Goal: Information Seeking & Learning: Learn about a topic

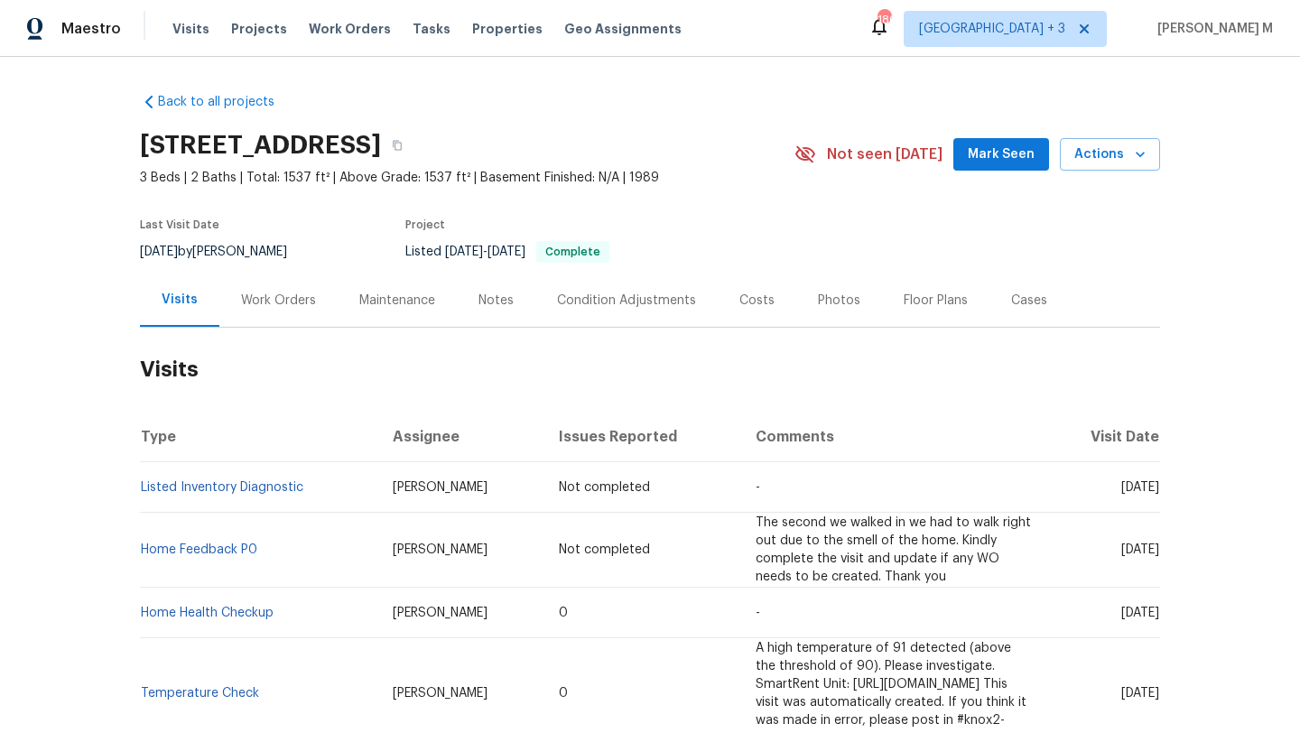
drag, startPoint x: 1081, startPoint y: 544, endPoint x: 1119, endPoint y: 545, distance: 38.0
click at [1122, 545] on span "Tue, Oct 14 2025" at bounding box center [1141, 550] width 38 height 13
copy span "Oct 14"
drag, startPoint x: 341, startPoint y: 542, endPoint x: 415, endPoint y: 542, distance: 74.1
click at [417, 542] on td "Billie Atchley" at bounding box center [461, 550] width 166 height 75
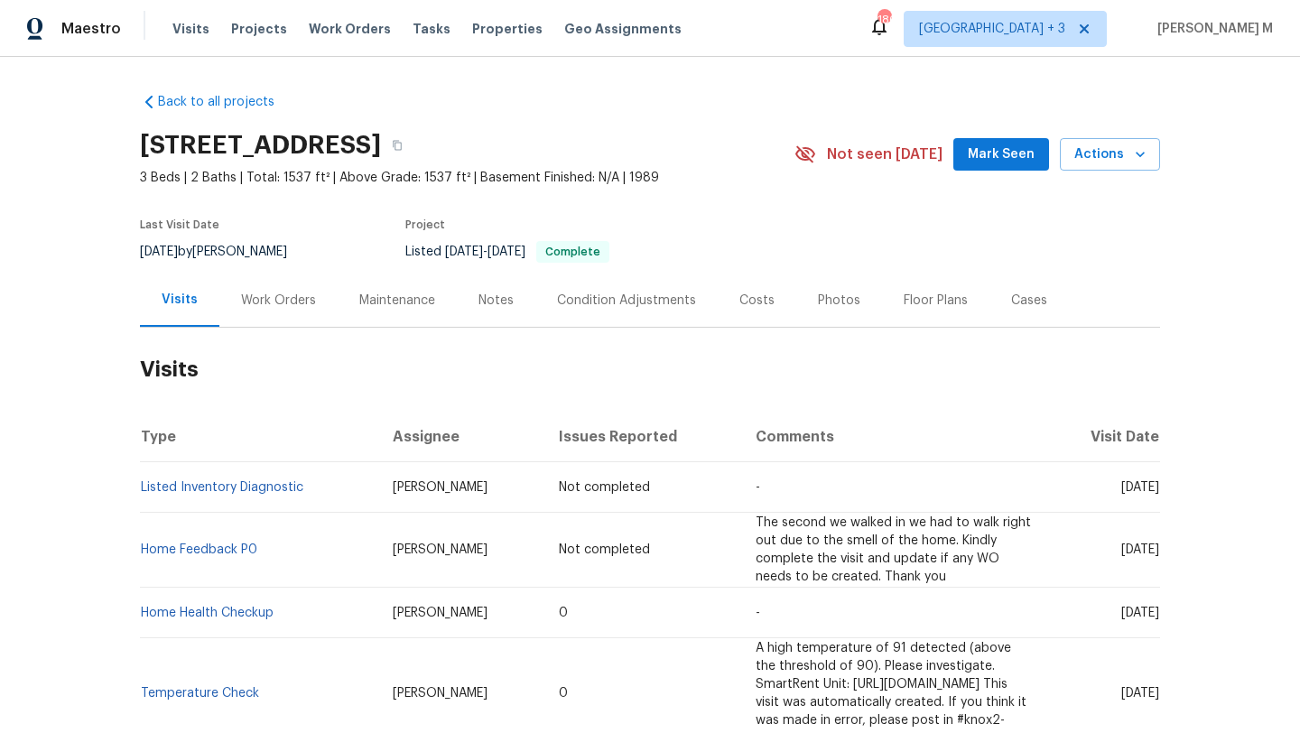
copy span "Billie Atchley"
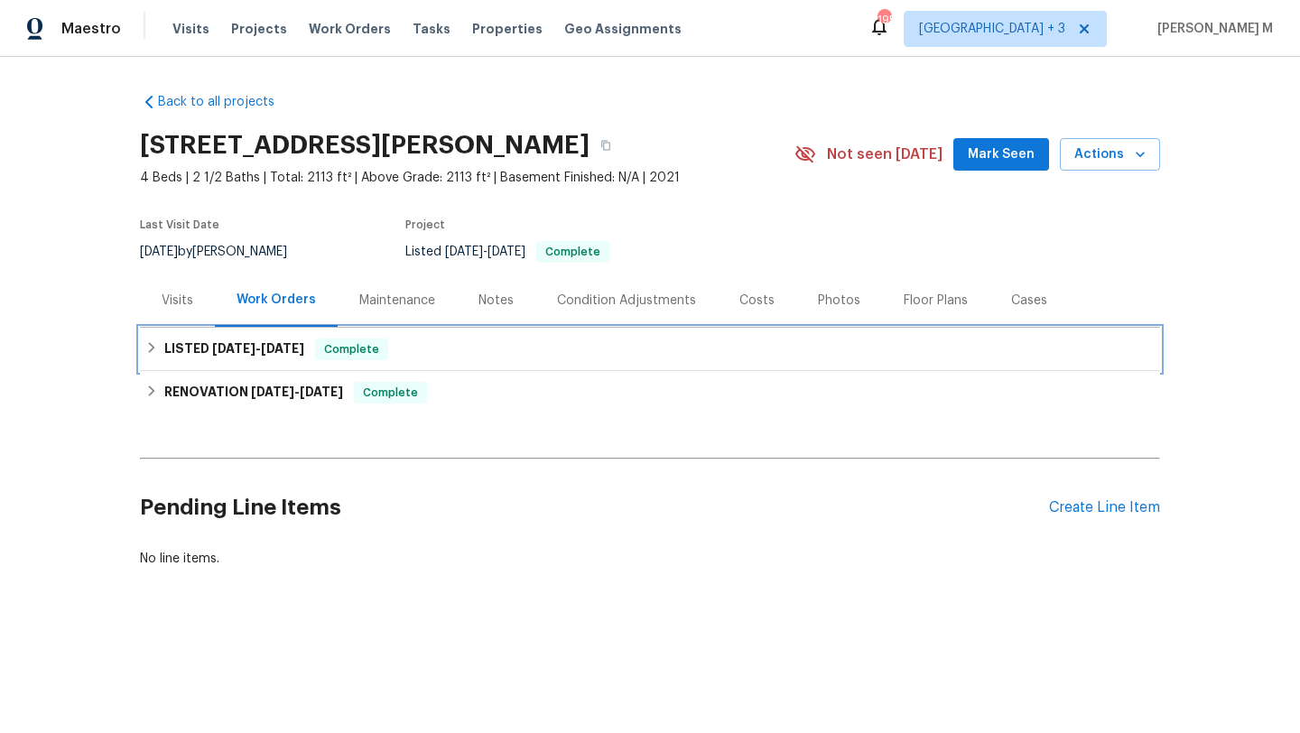
click at [264, 343] on span "9/20/25" at bounding box center [282, 348] width 43 height 13
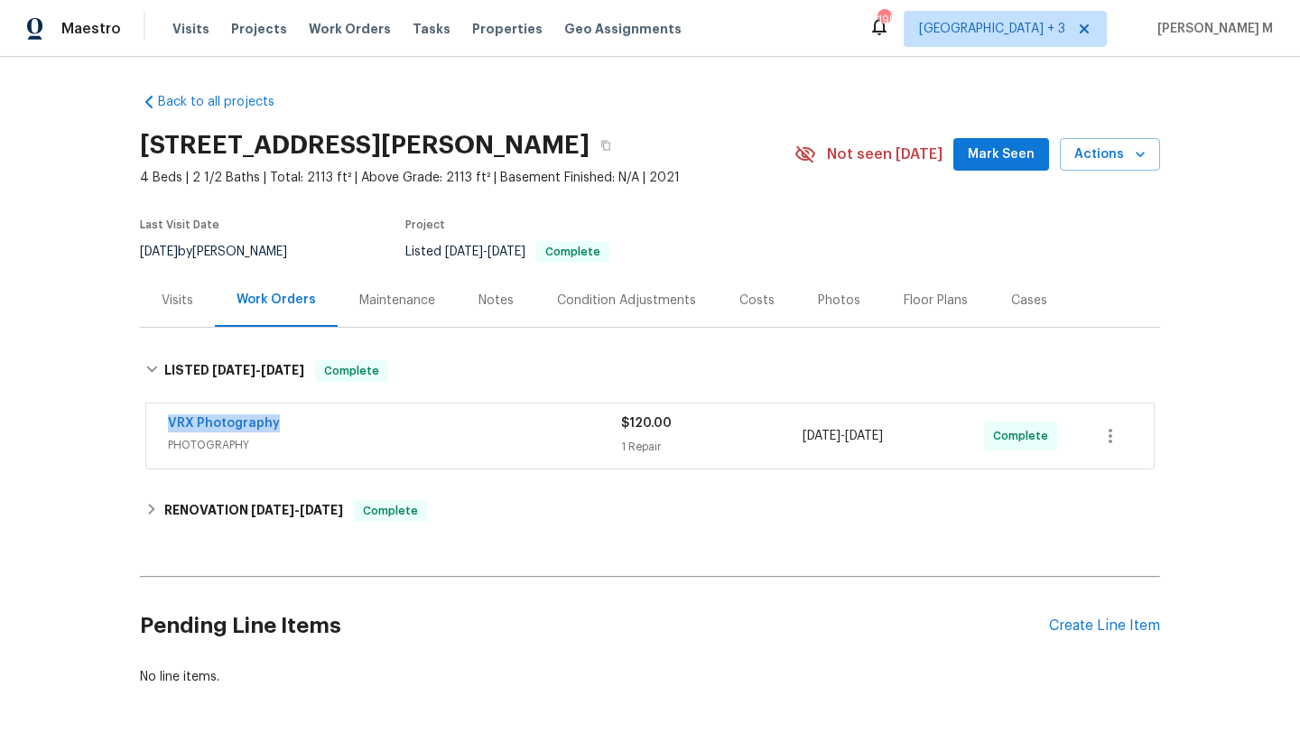
drag, startPoint x: 152, startPoint y: 420, endPoint x: 290, endPoint y: 420, distance: 138.2
click at [290, 420] on div "VRX Photography PHOTOGRAPHY $120.00 1 Repair 9/19/2025 - 9/20/2025 Complete" at bounding box center [650, 436] width 1008 height 65
copy link "VRX Photography"
drag, startPoint x: 797, startPoint y: 433, endPoint x: 929, endPoint y: 437, distance: 131.9
click at [929, 437] on div "9/19/2025 - 9/20/2025" at bounding box center [894, 436] width 182 height 43
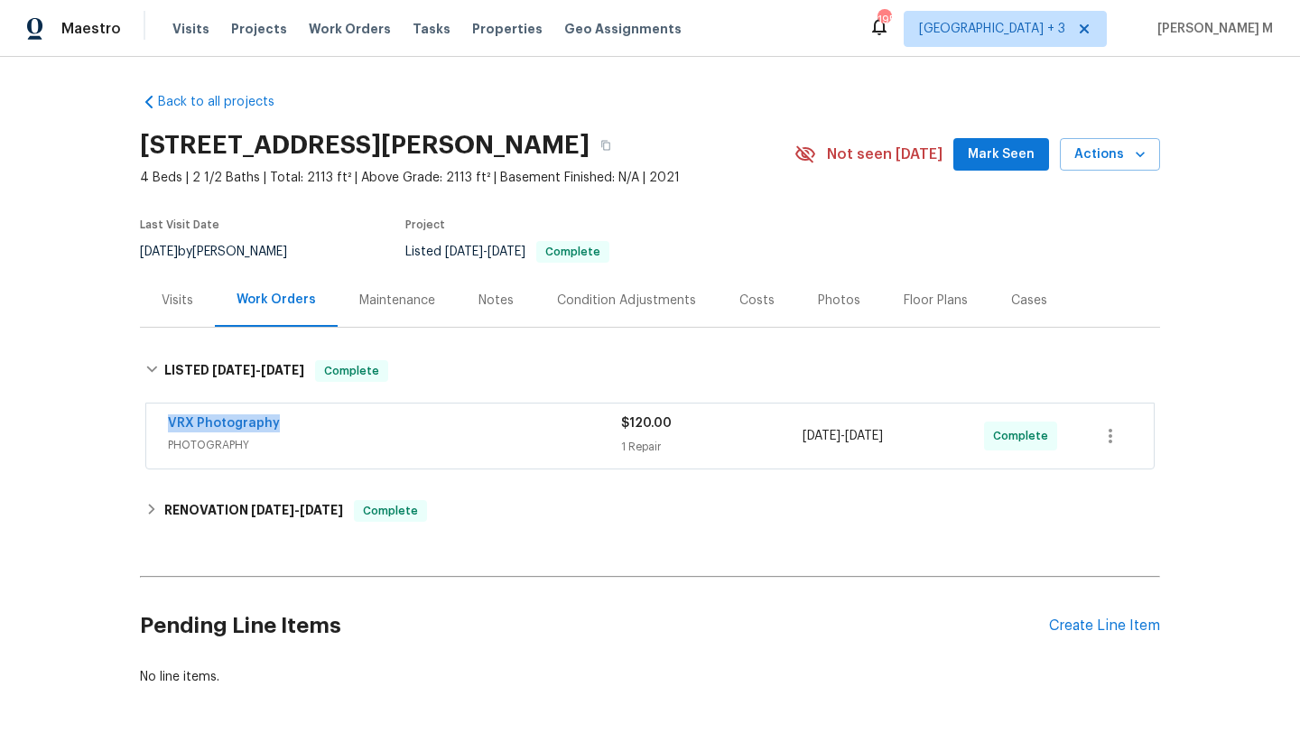
copy span "9/19/2025 - 9/20/2025"
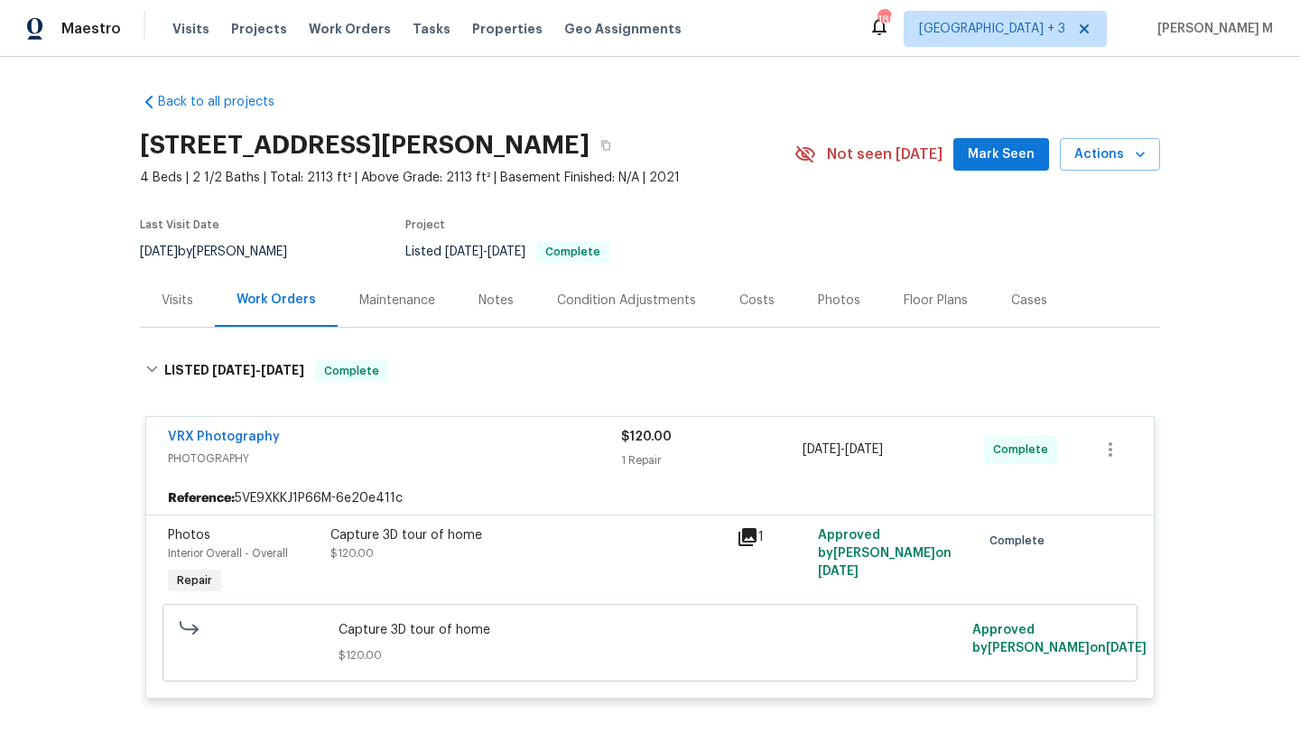
click at [1010, 312] on div "Cases" at bounding box center [1029, 300] width 79 height 53
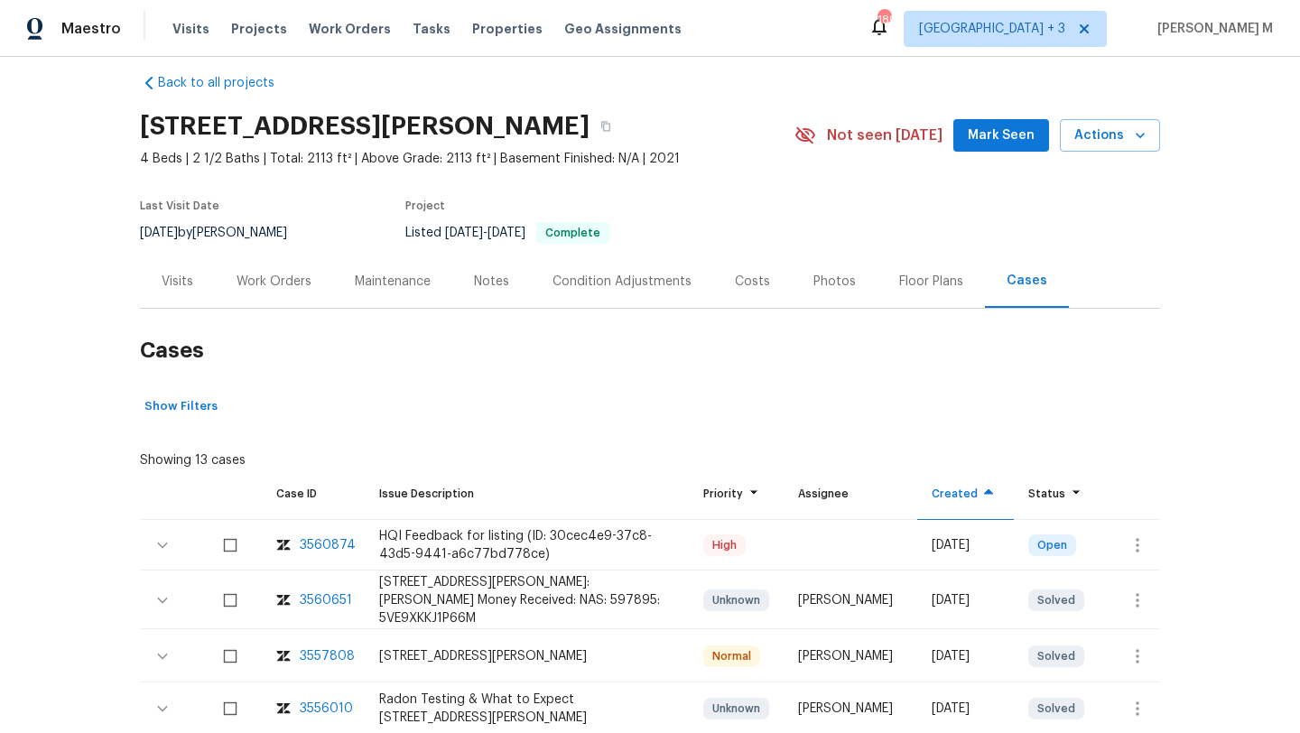
scroll to position [22, 0]
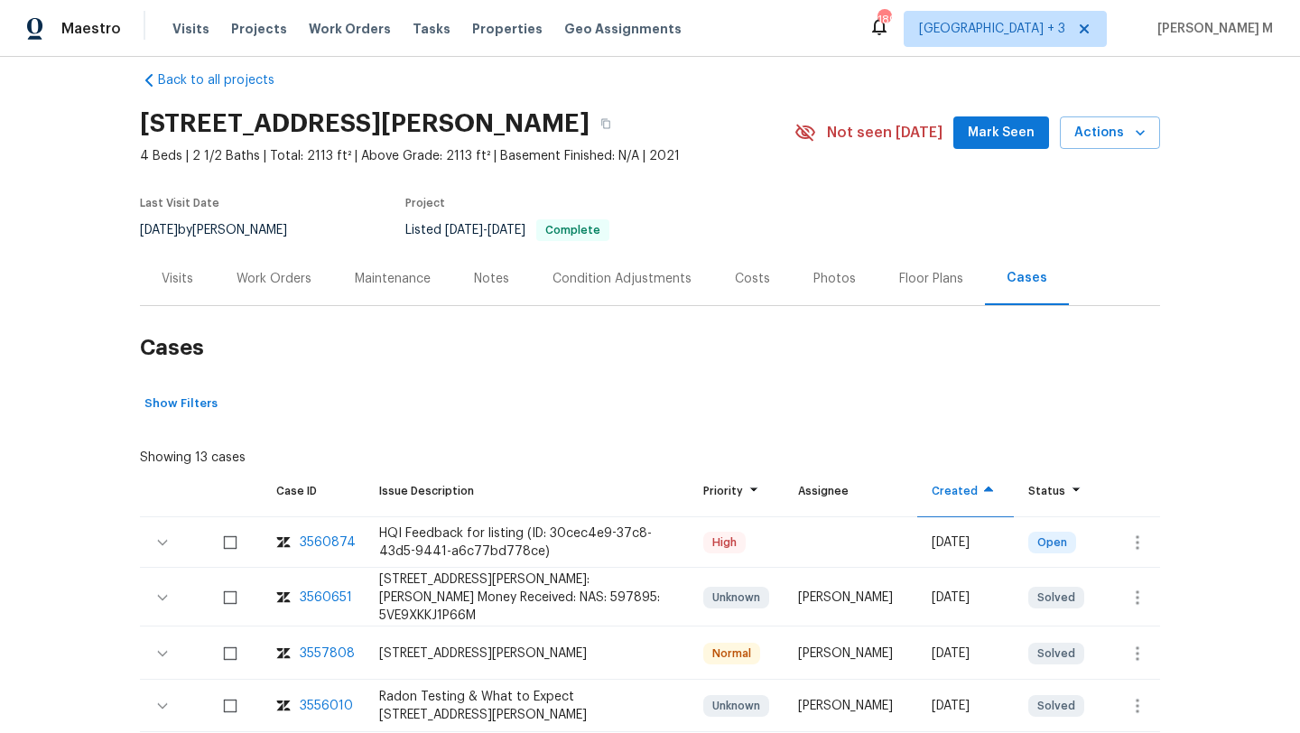
click at [337, 541] on div "3560874" at bounding box center [328, 543] width 56 height 18
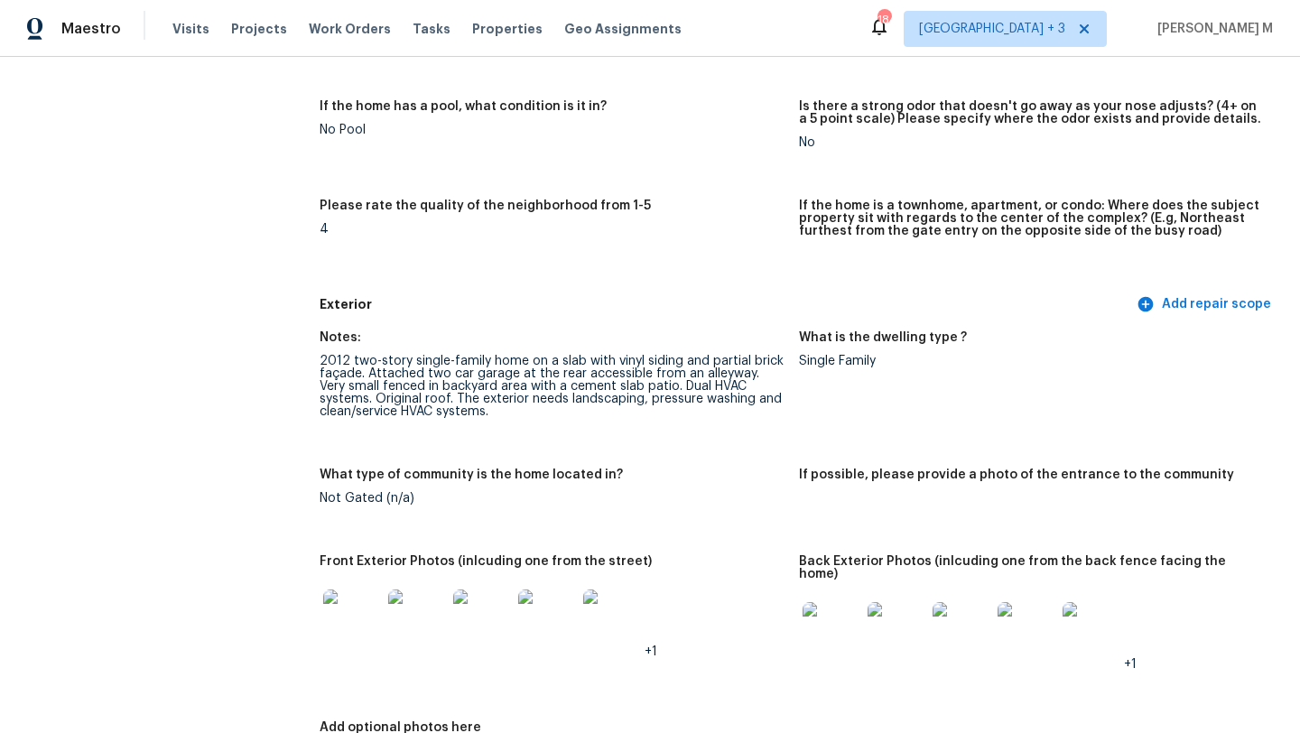
scroll to position [458, 0]
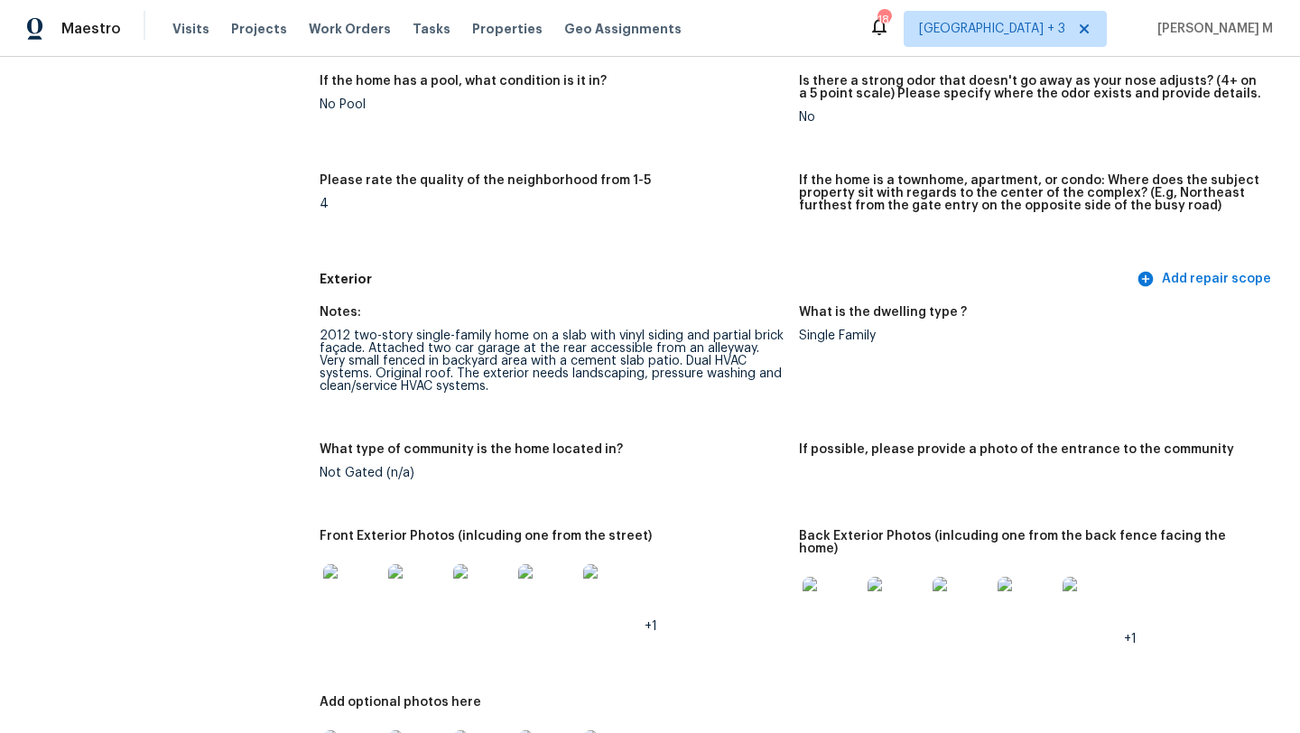
click at [687, 479] on div "Not Gated (n/a)" at bounding box center [552, 473] width 465 height 13
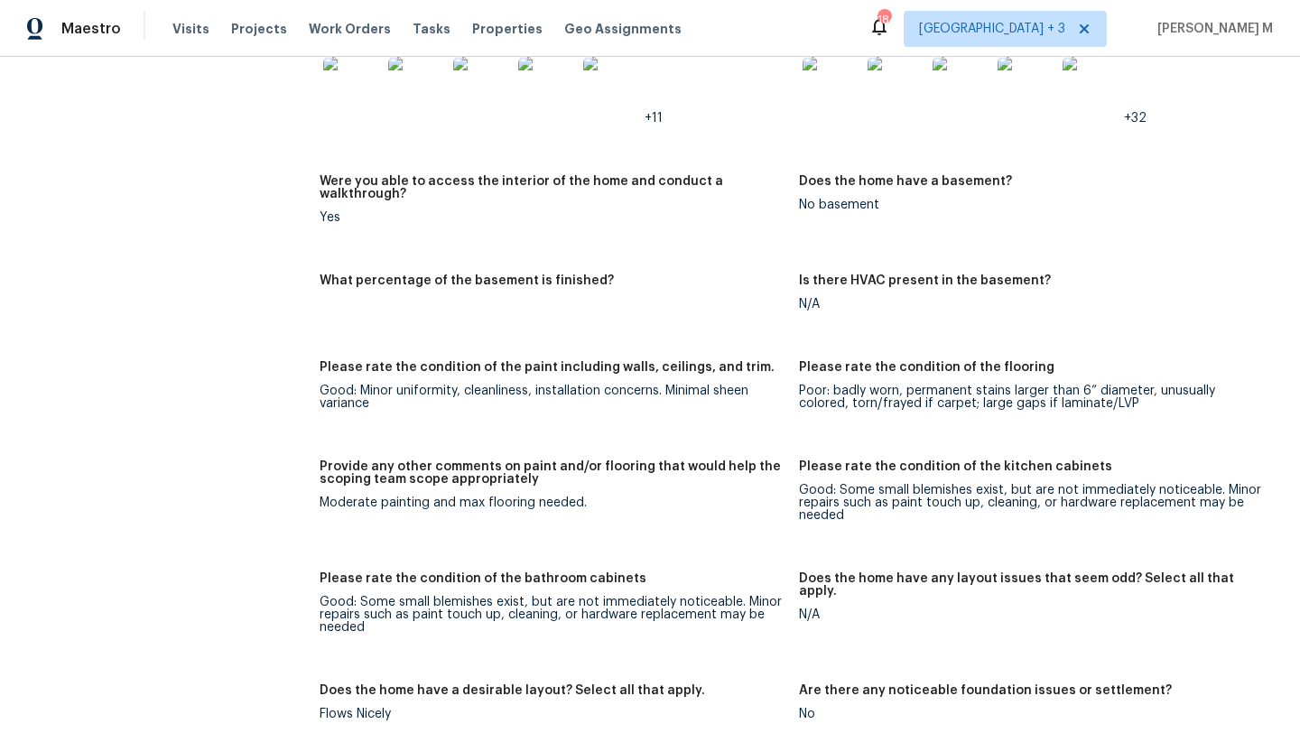
scroll to position [2446, 0]
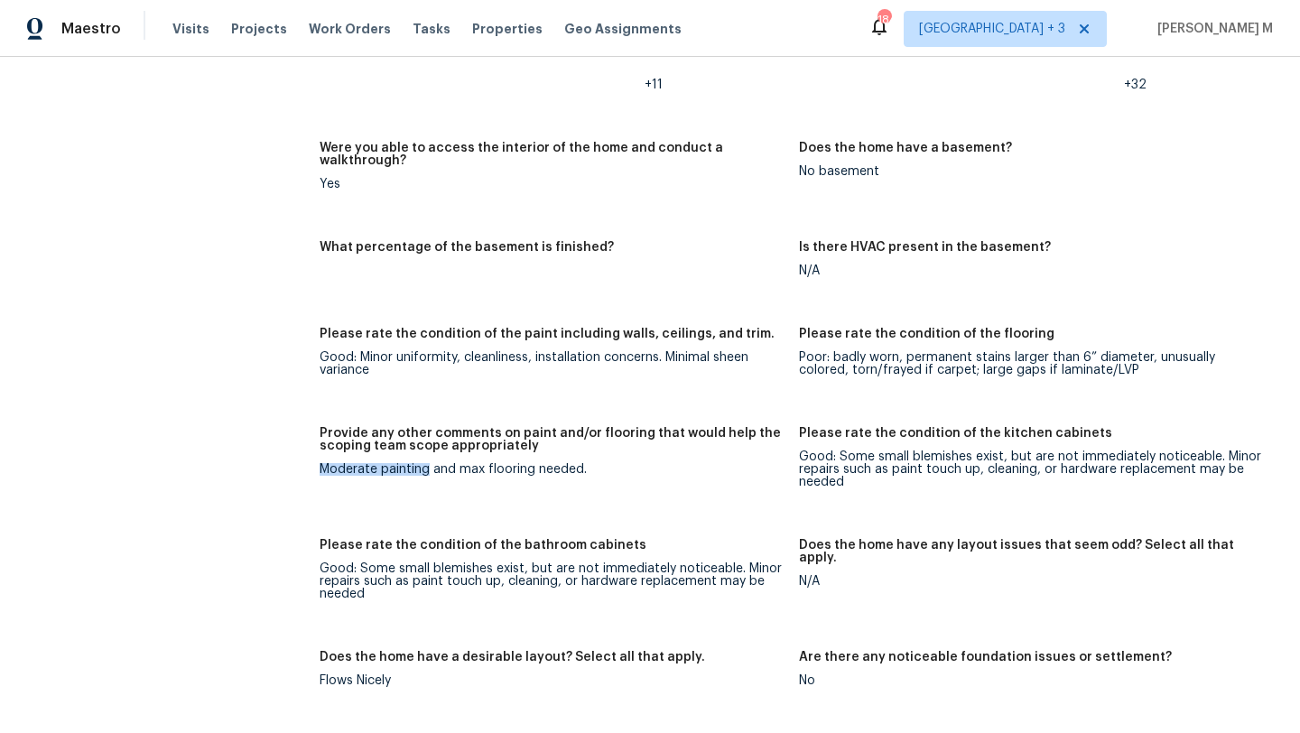
drag, startPoint x: 317, startPoint y: 453, endPoint x: 423, endPoint y: 458, distance: 105.8
click at [423, 463] on div "Moderate painting and max flooring needed." at bounding box center [552, 469] width 465 height 13
click at [437, 463] on div "Moderate painting and max flooring needed." at bounding box center [552, 469] width 465 height 13
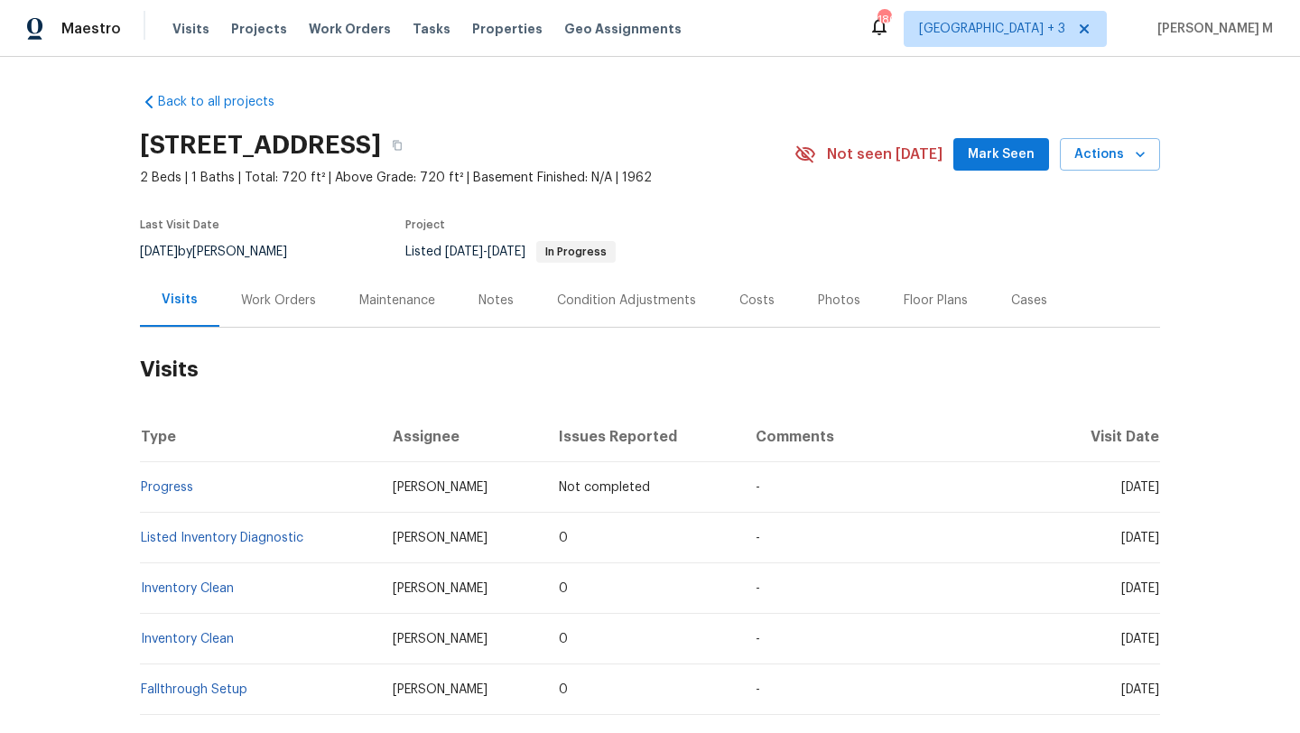
click at [273, 334] on h2 "Visits" at bounding box center [650, 370] width 1020 height 84
click at [284, 286] on div "Work Orders" at bounding box center [278, 300] width 118 height 53
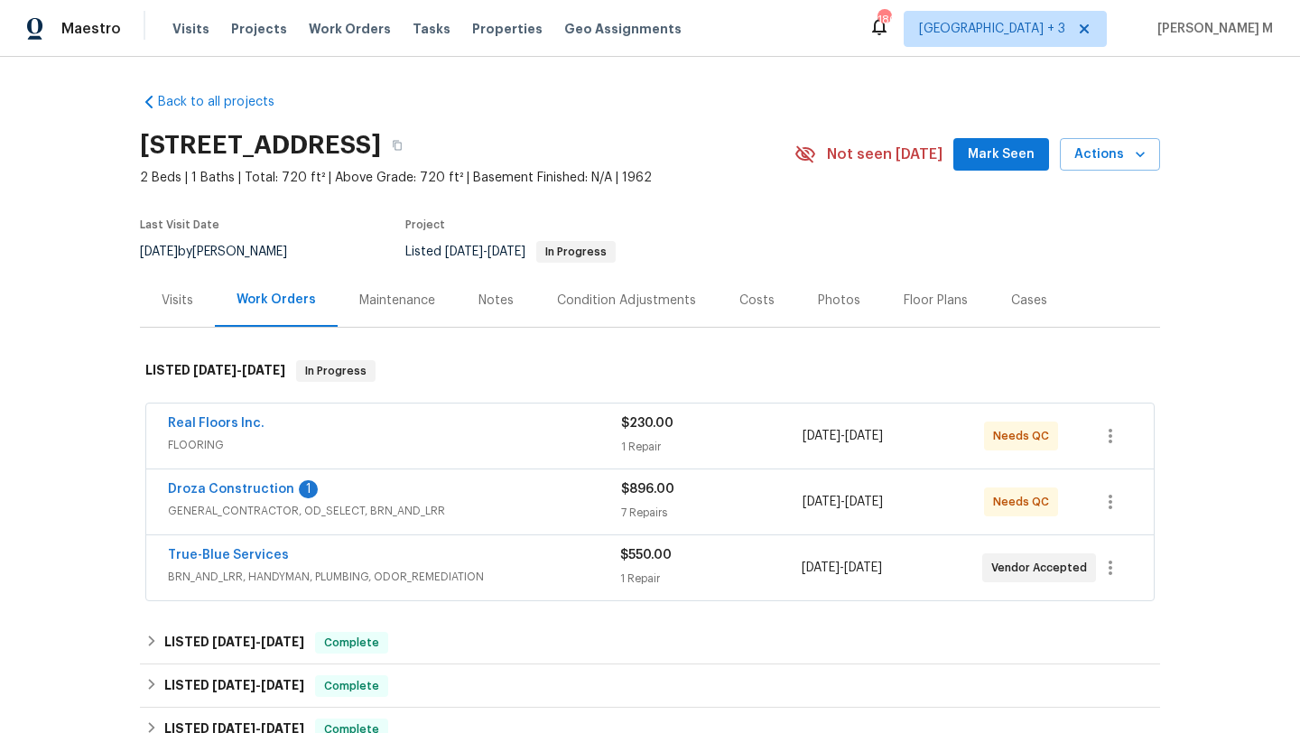
click at [492, 498] on div "Droza Construction 1" at bounding box center [394, 491] width 453 height 22
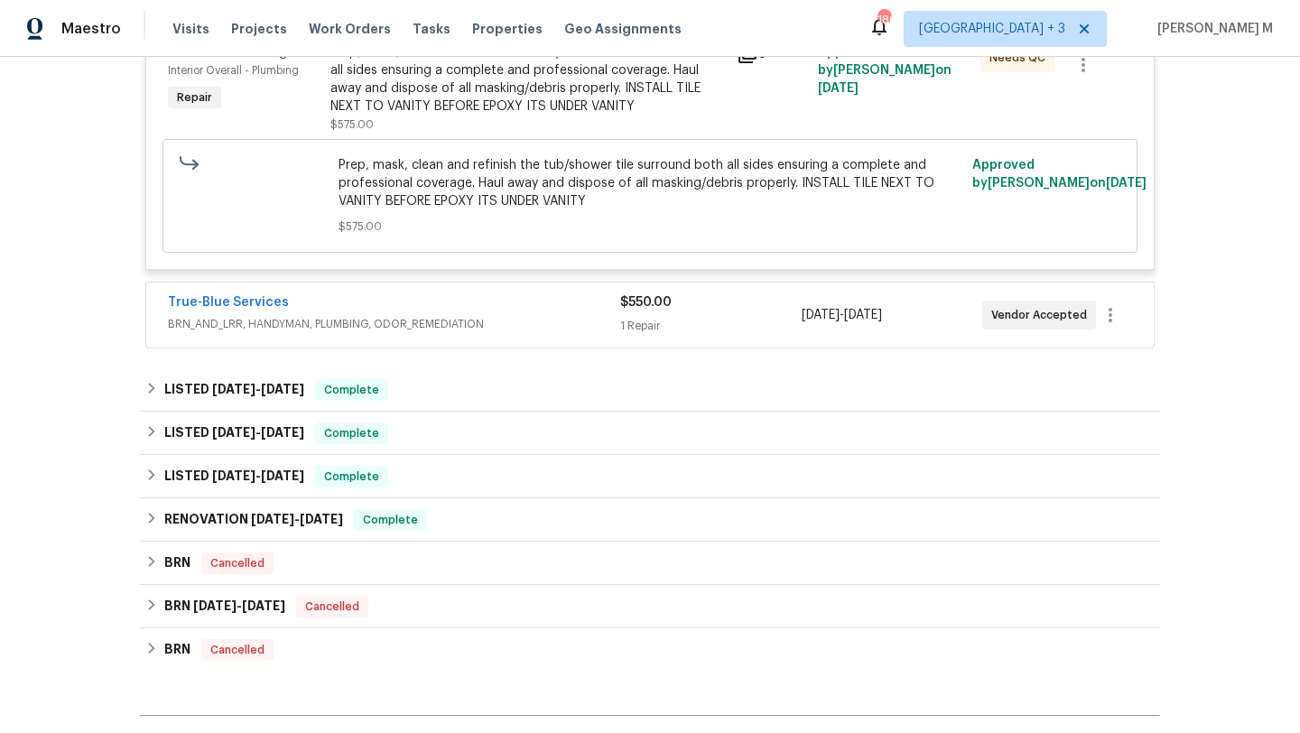
scroll to position [1848, 0]
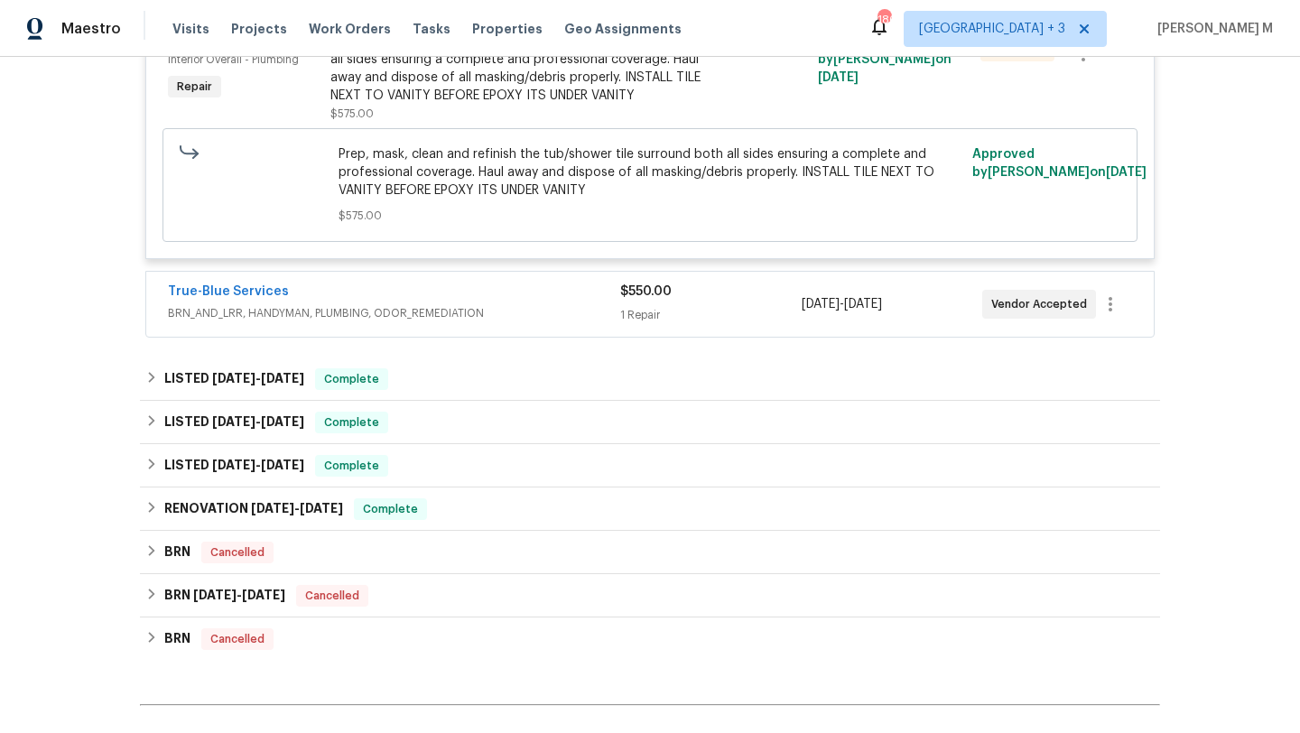
click at [588, 293] on div "True-Blue Services" at bounding box center [394, 294] width 452 height 22
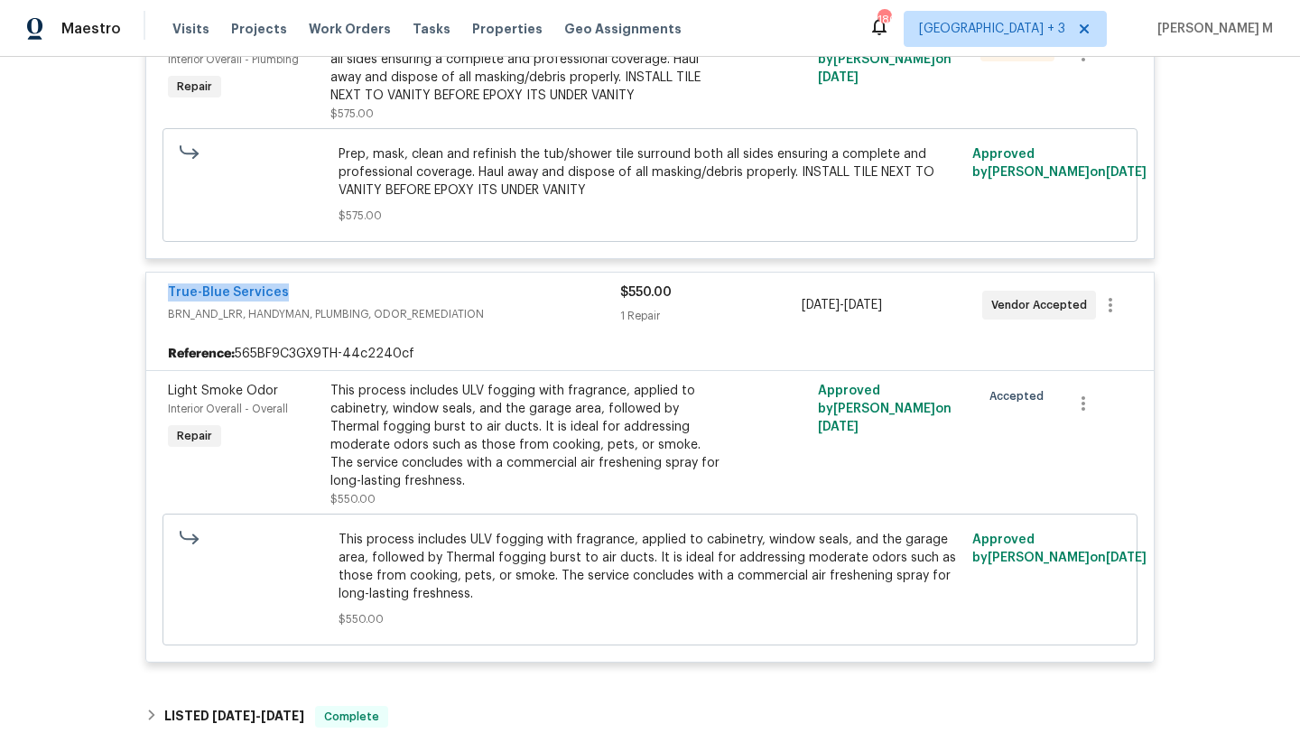
copy link "True-Blue Services"
drag, startPoint x: 148, startPoint y: 298, endPoint x: 317, endPoint y: 298, distance: 168.9
click at [317, 298] on div "True-Blue Services BRN_AND_LRR, HANDYMAN, PLUMBING, ODOR_REMEDIATION $550.00 1 …" at bounding box center [650, 305] width 1008 height 65
copy link "True-Blue Services"
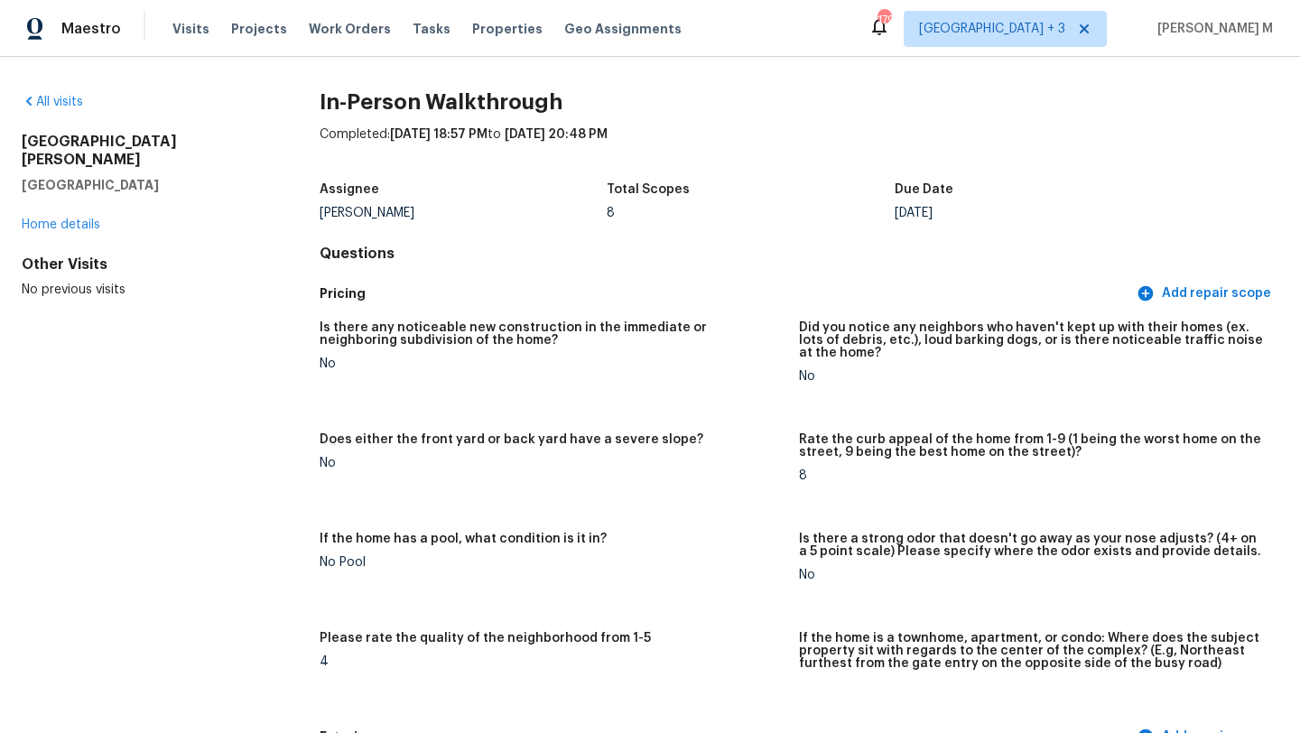
scroll to position [2446, 0]
